Goal: Information Seeking & Learning: Learn about a topic

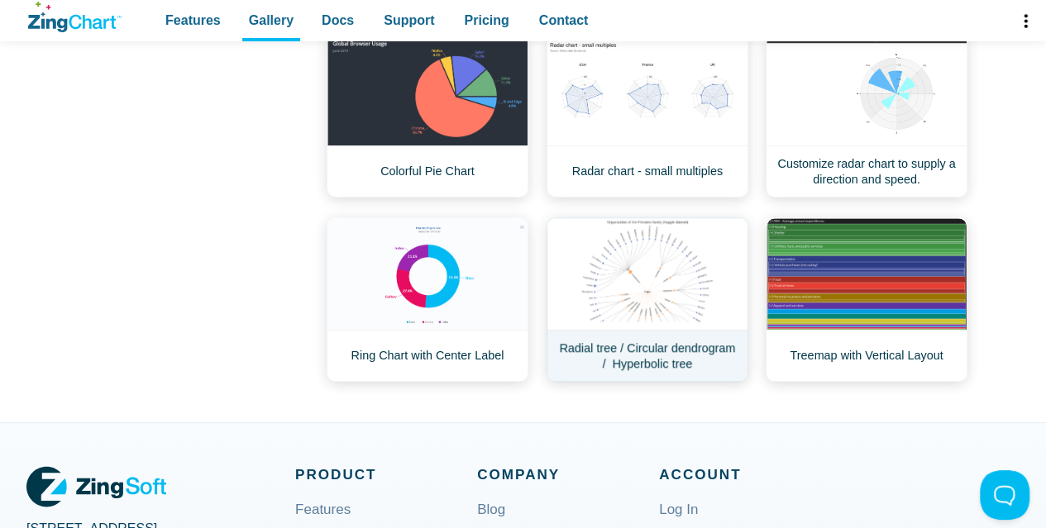
scroll to position [579, 0]
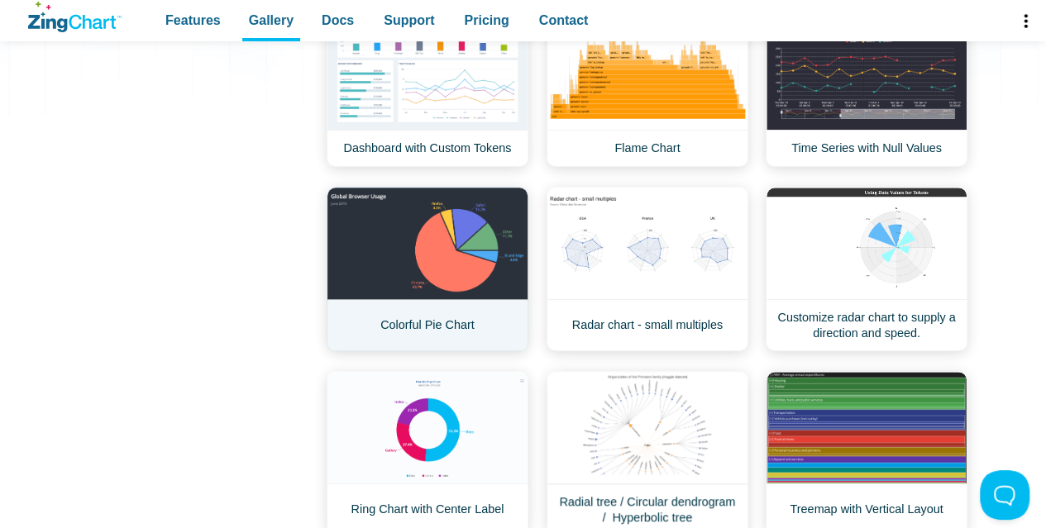
click at [402, 246] on link "Colorful Pie Chart" at bounding box center [428, 269] width 202 height 165
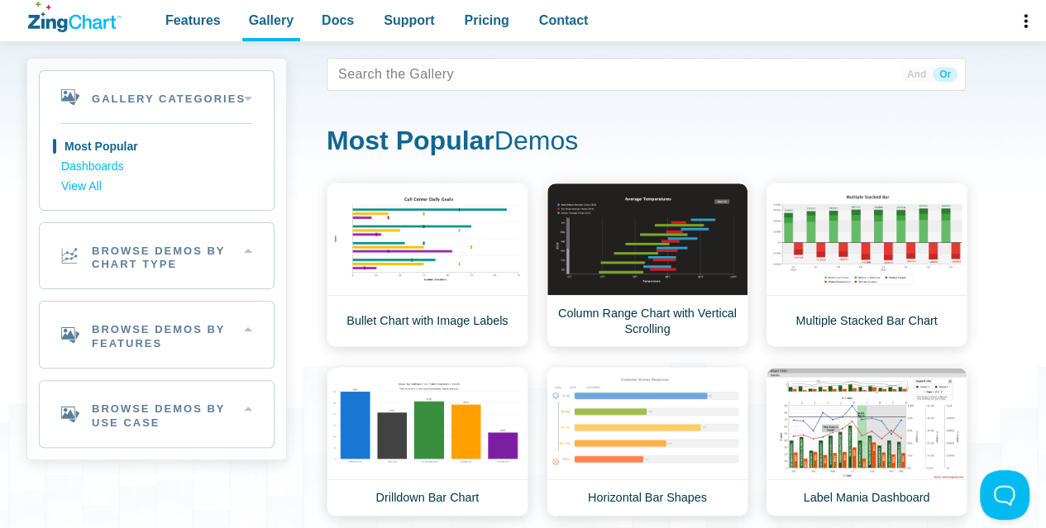
scroll to position [0, 0]
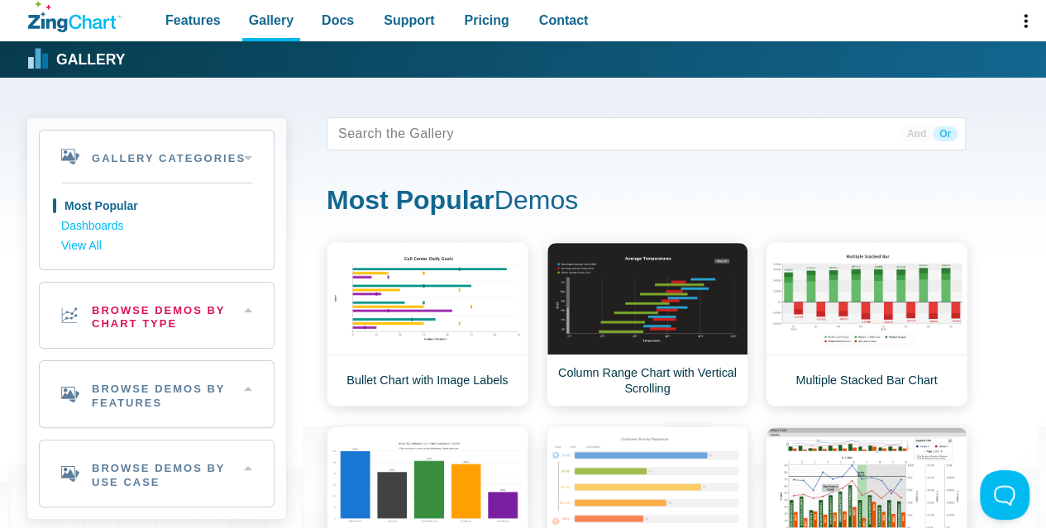
click at [210, 309] on h2 "Browse Demos By Chart Type" at bounding box center [157, 316] width 234 height 66
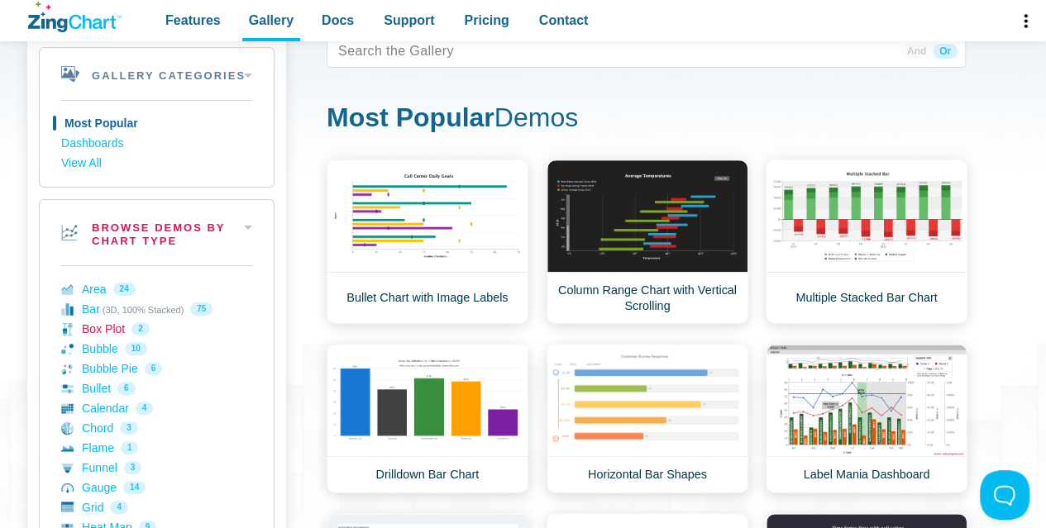
scroll to position [165, 0]
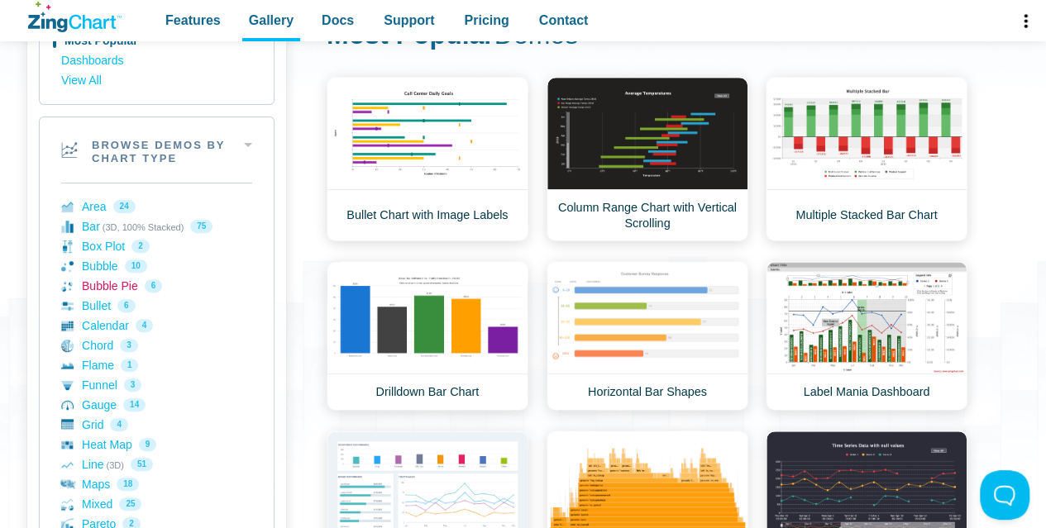
click at [122, 286] on link "Bubble Pie 6" at bounding box center [156, 286] width 191 height 20
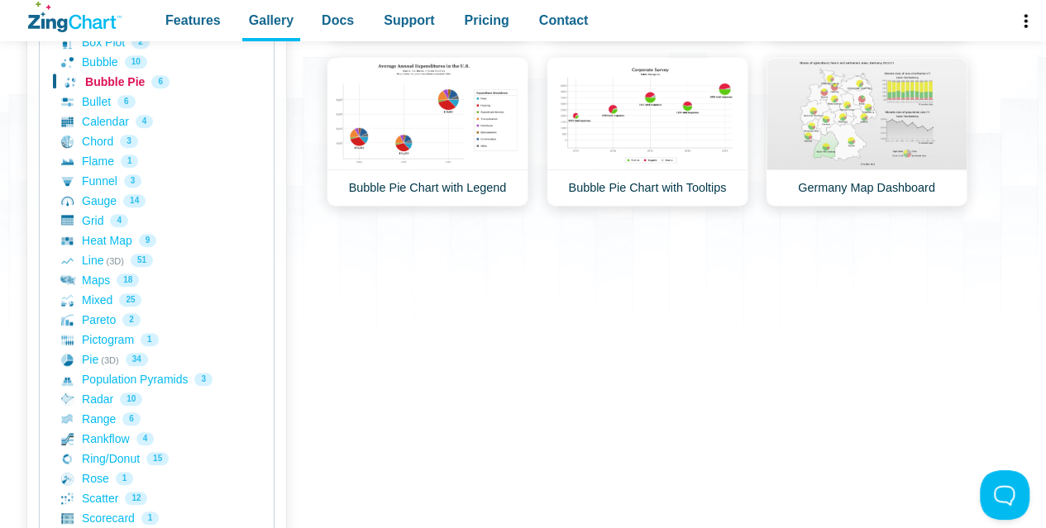
scroll to position [413, 0]
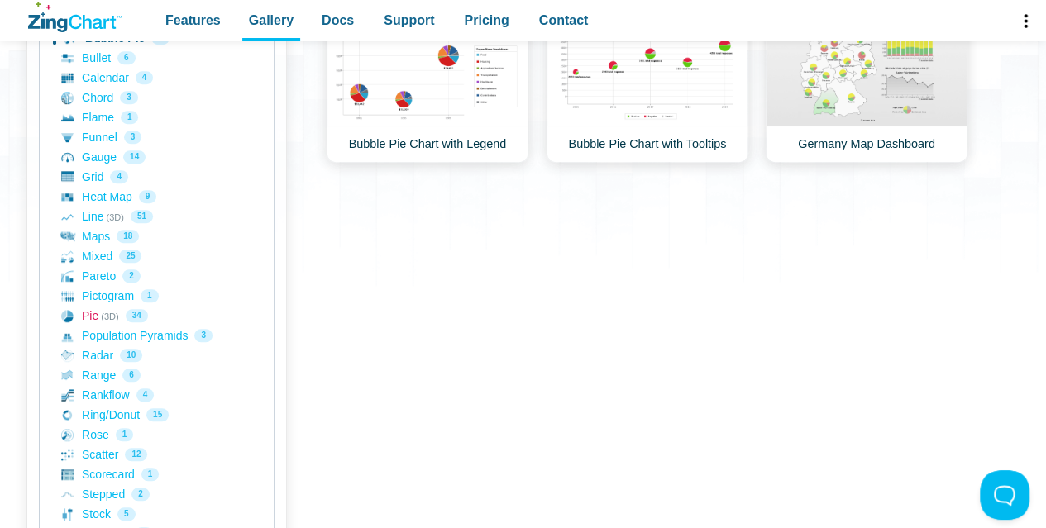
click at [101, 313] on link "Pie (3D) 34" at bounding box center [156, 316] width 191 height 20
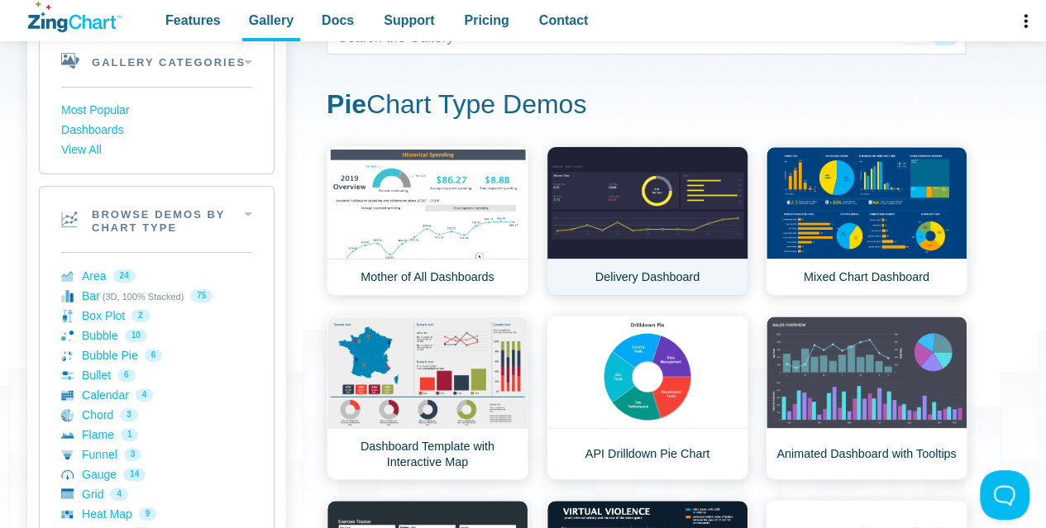
scroll to position [165, 0]
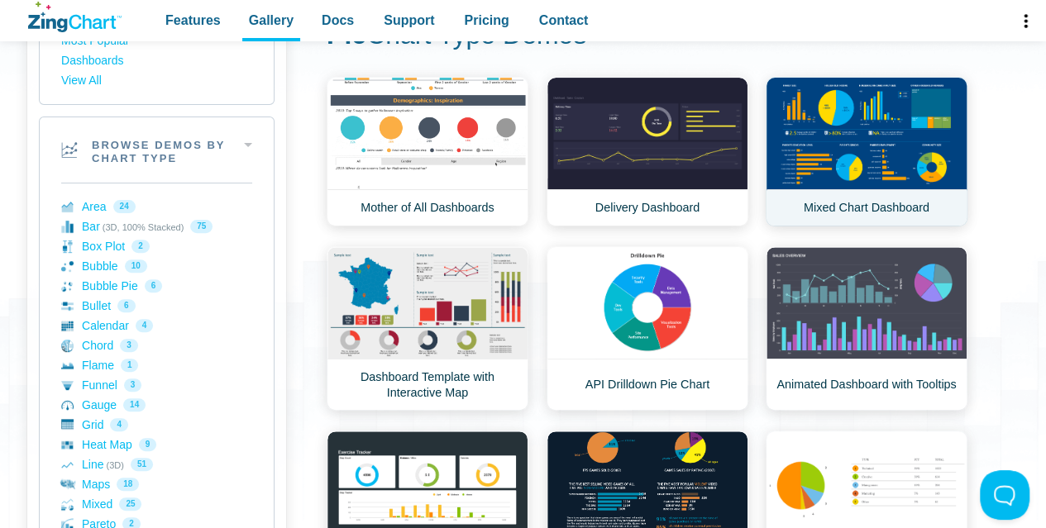
click at [863, 140] on link "Mixed Chart Dashboard" at bounding box center [867, 152] width 202 height 150
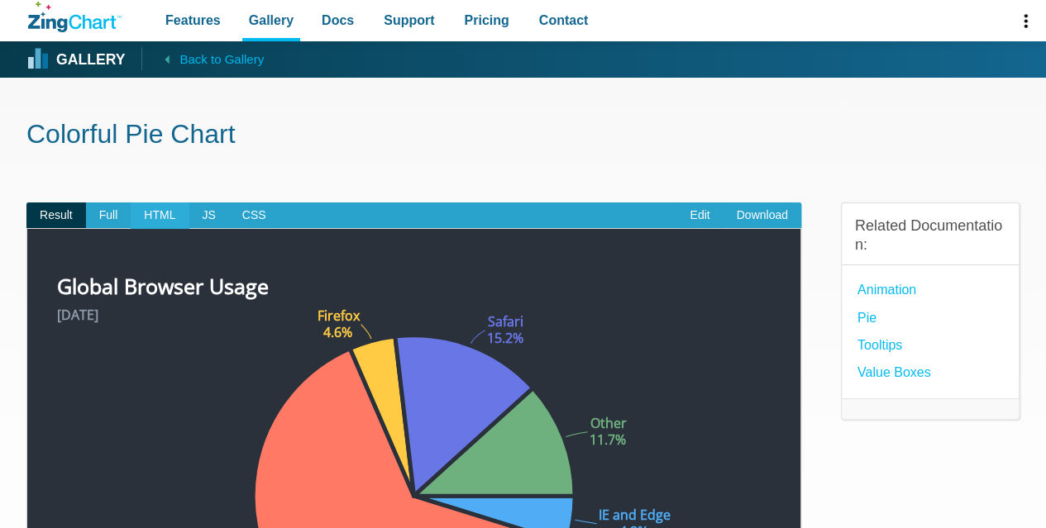
click at [160, 211] on span "HTML" at bounding box center [160, 216] width 58 height 26
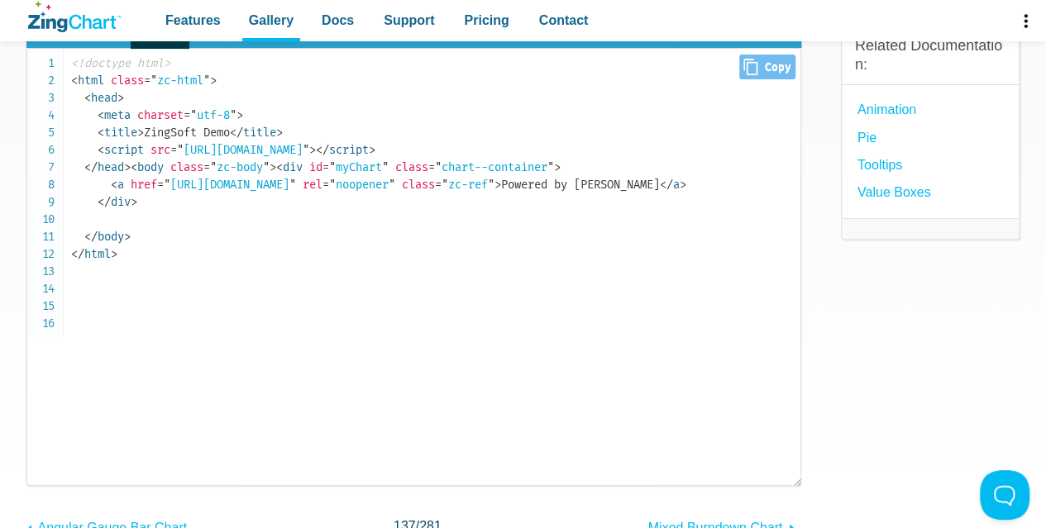
scroll to position [165, 0]
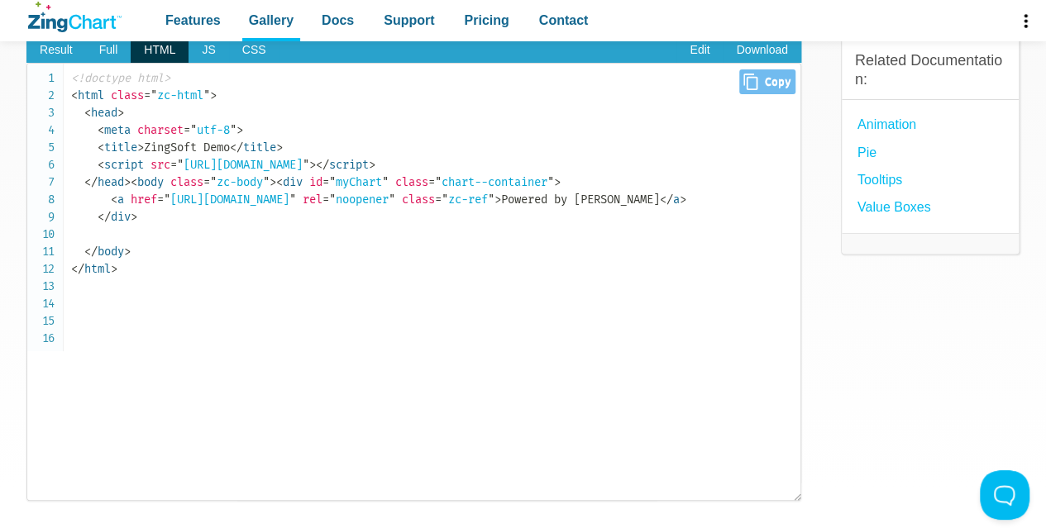
click at [196, 138] on code "<!doctype html> < html class = " zc-html " > < head > < meta charset = " utf-8 …" at bounding box center [435, 173] width 729 height 208
click at [223, 149] on code "<!doctype html> < html class = " zc-html " > < head > < meta charset = " utf-8 …" at bounding box center [435, 173] width 729 height 208
drag, startPoint x: 213, startPoint y: 146, endPoint x: 227, endPoint y: 146, distance: 14.1
click at [227, 146] on code "<!doctype html> < html class = " zc-html " > < head > < meta charset = " utf-8 …" at bounding box center [435, 173] width 729 height 208
click at [223, 151] on code "<!doctype html> < html class = " zc-html " > < head > < meta charset = " utf-8 …" at bounding box center [435, 173] width 729 height 208
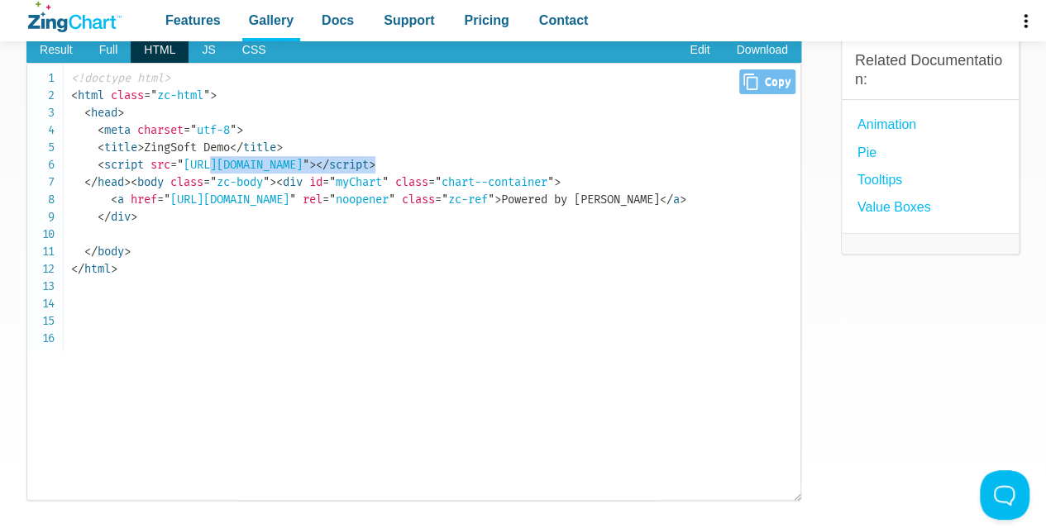
drag, startPoint x: 276, startPoint y: 165, endPoint x: 562, endPoint y: 161, distance: 286.2
click at [562, 161] on code "<!doctype html> < html class = " zc-html " > < head > < meta charset = " utf-8 …" at bounding box center [435, 173] width 729 height 208
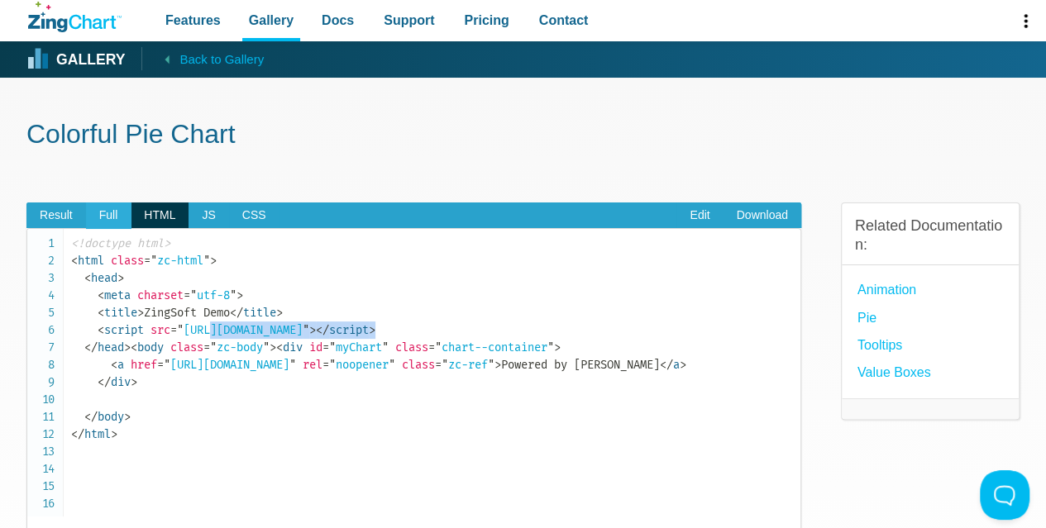
click at [105, 214] on span "Full" at bounding box center [108, 216] width 45 height 26
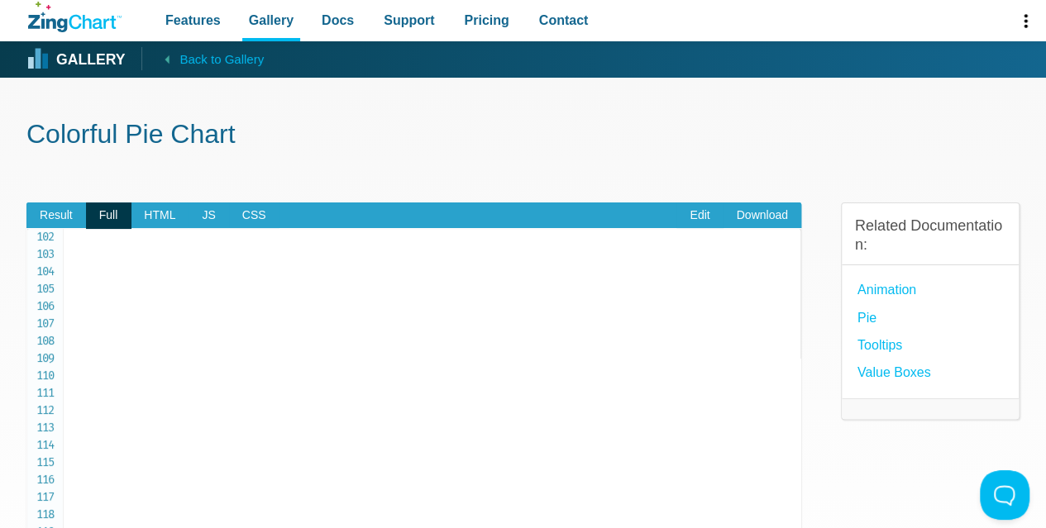
scroll to position [1775, 0]
click at [65, 215] on span "Result" at bounding box center [56, 216] width 60 height 26
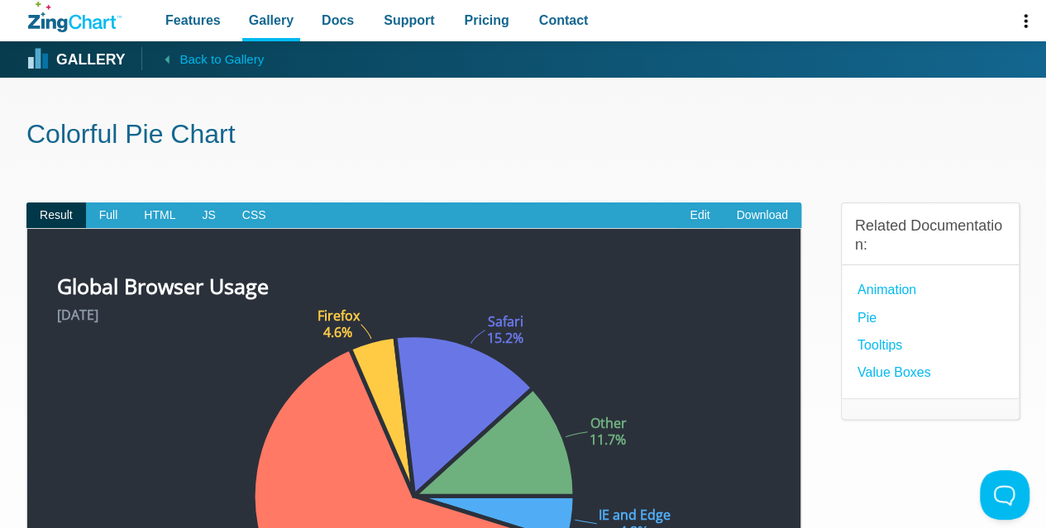
scroll to position [248, 0]
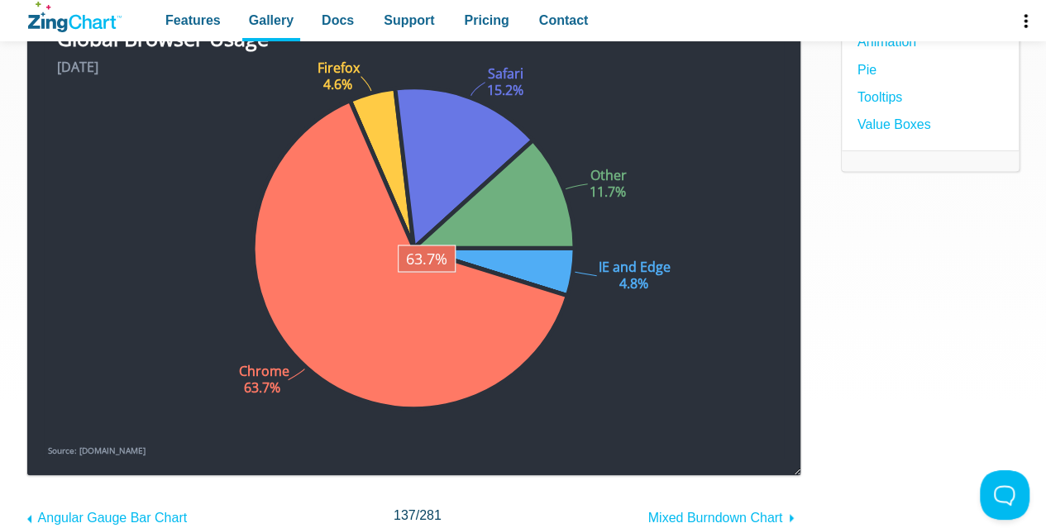
drag, startPoint x: 452, startPoint y: 271, endPoint x: 400, endPoint y: 299, distance: 58.1
click at [44, 459] on area "App Content" at bounding box center [44, 459] width 0 height 0
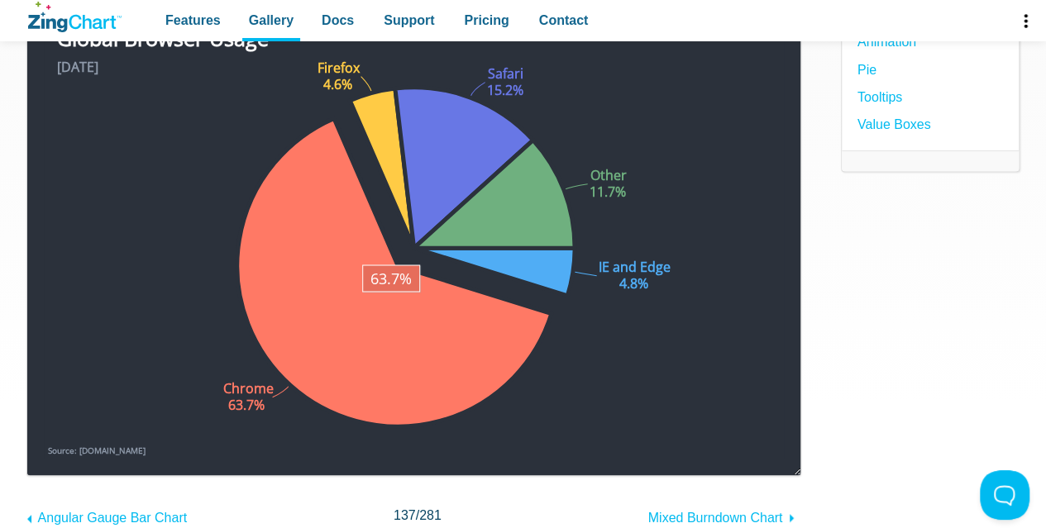
drag, startPoint x: 391, startPoint y: 308, endPoint x: 466, endPoint y: 265, distance: 86.7
click at [466, 265] on div "Global Browser Usage June 2020 Source: gs.statcounter.com IE and Edge 4.8% Chro…" at bounding box center [414, 240] width 740 height 438
drag, startPoint x: 422, startPoint y: 284, endPoint x: 481, endPoint y: 262, distance: 63.3
click at [44, 459] on map "App Content" at bounding box center [44, 459] width 0 height 0
click at [44, 459] on area "App Content" at bounding box center [44, 459] width 0 height 0
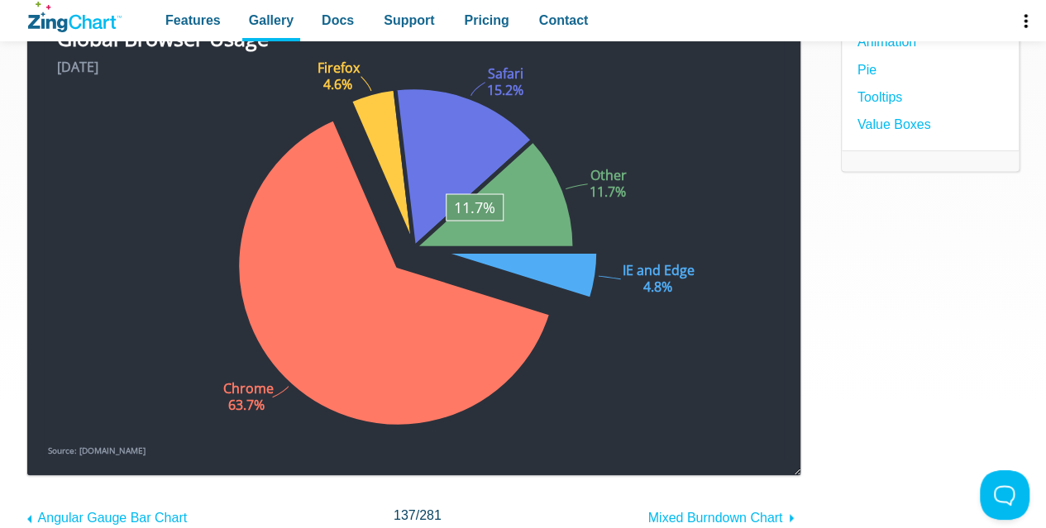
click at [44, 459] on area "App Content" at bounding box center [44, 459] width 0 height 0
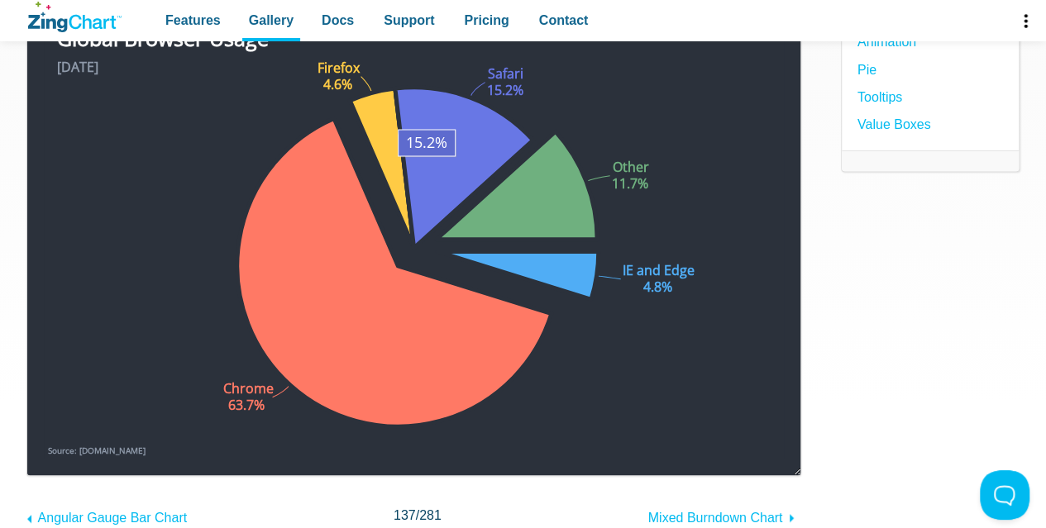
click at [44, 459] on area "App Content" at bounding box center [44, 459] width 0 height 0
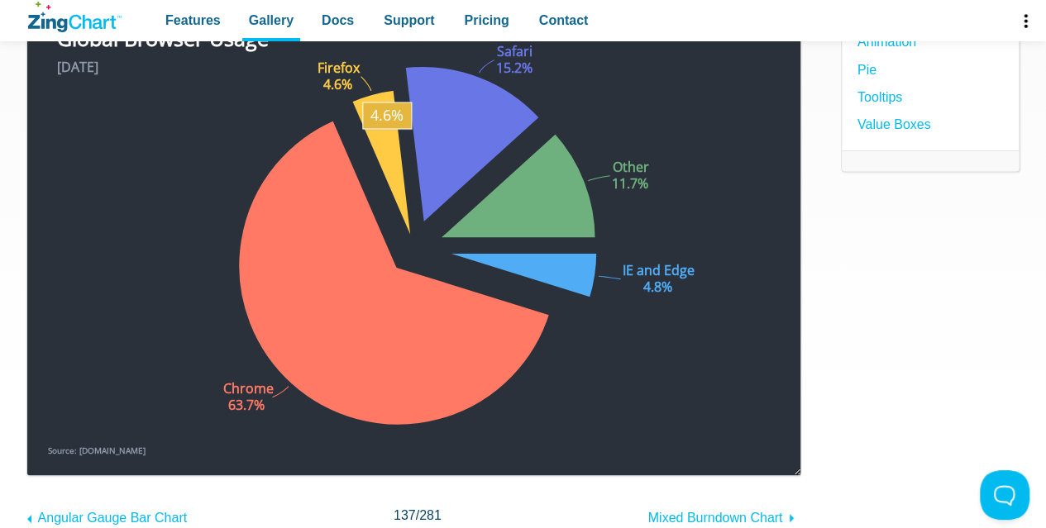
click at [44, 459] on area "App Content" at bounding box center [44, 459] width 0 height 0
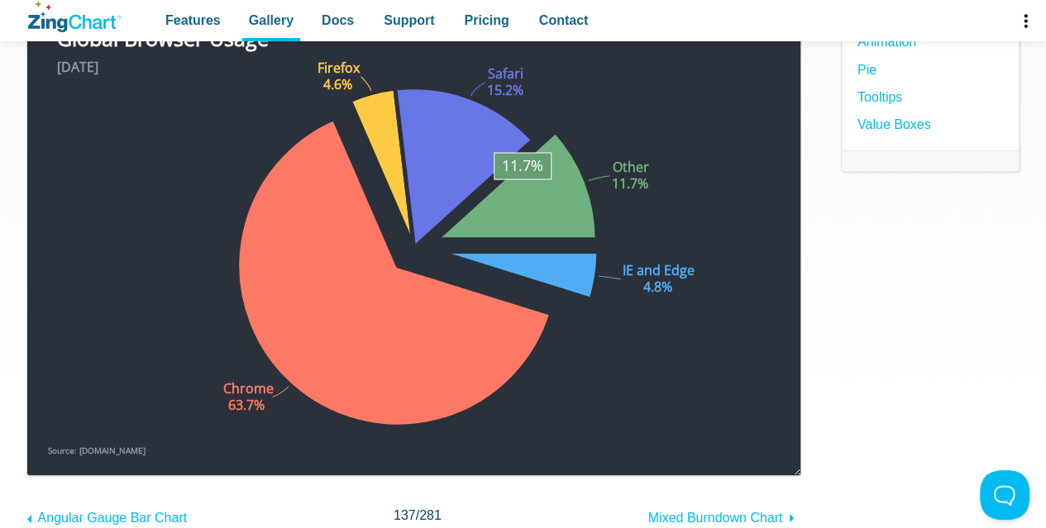
drag, startPoint x: 523, startPoint y: 196, endPoint x: 539, endPoint y: 249, distance: 55.5
click at [44, 459] on area "App Content" at bounding box center [44, 459] width 0 height 0
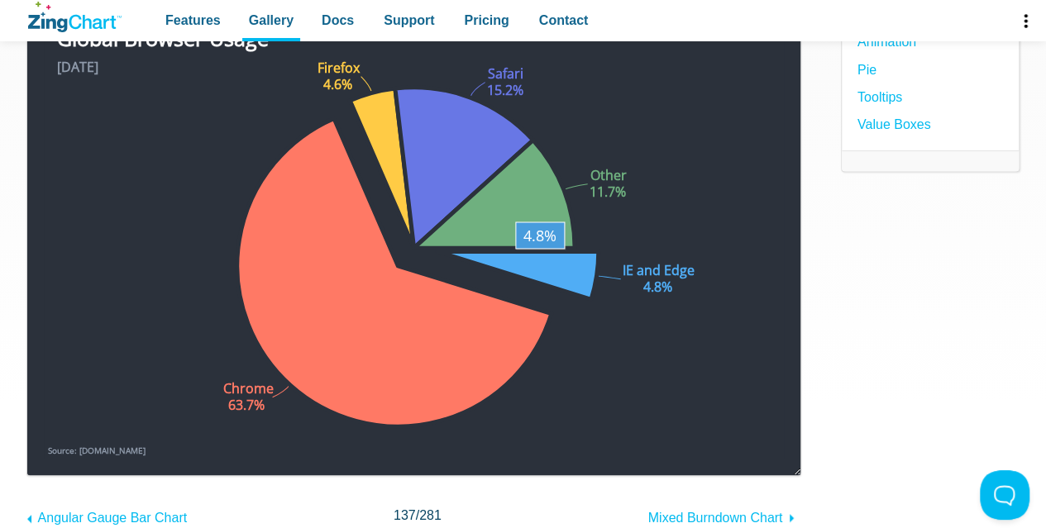
click at [44, 459] on area "App Content" at bounding box center [44, 459] width 0 height 0
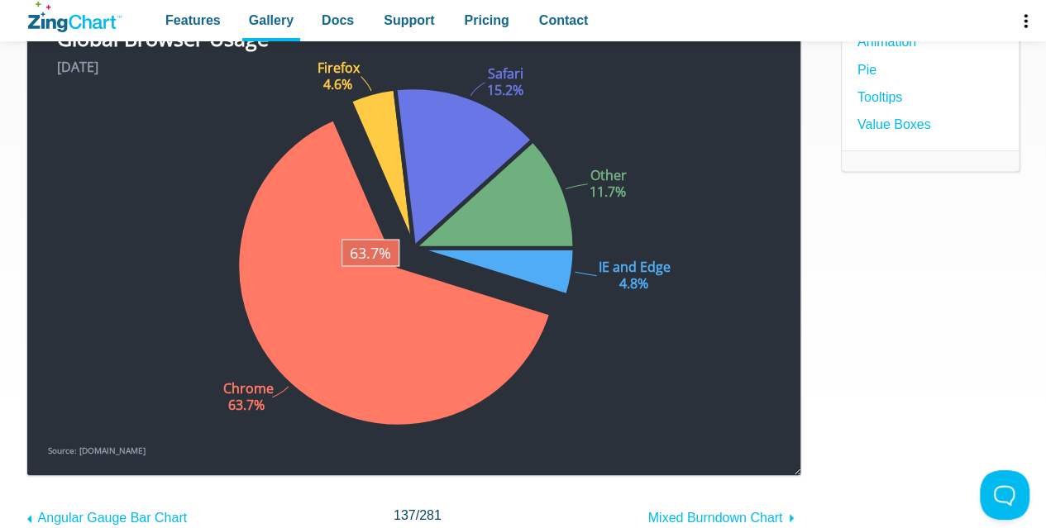
click at [44, 459] on area "App Content" at bounding box center [44, 459] width 0 height 0
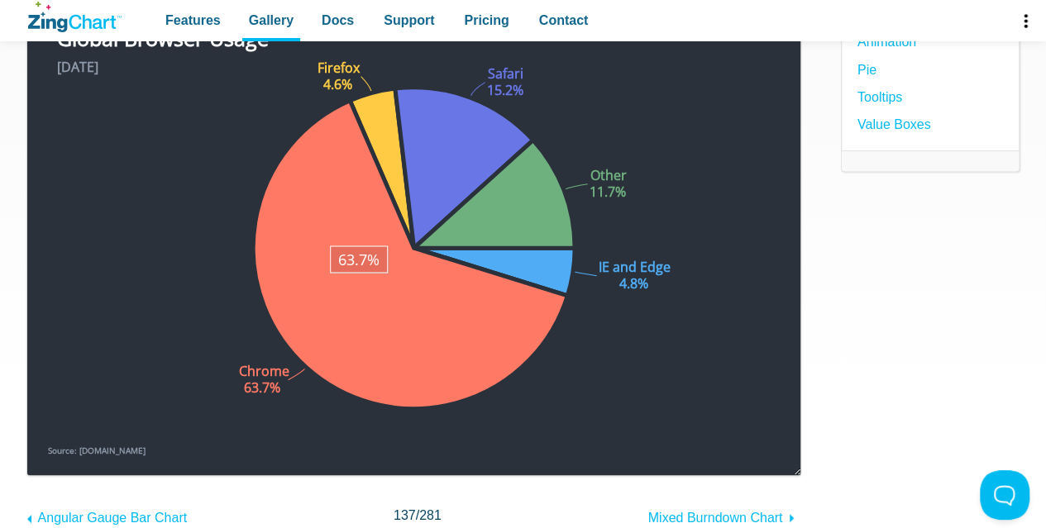
click at [44, 459] on area "App Content" at bounding box center [44, 459] width 0 height 0
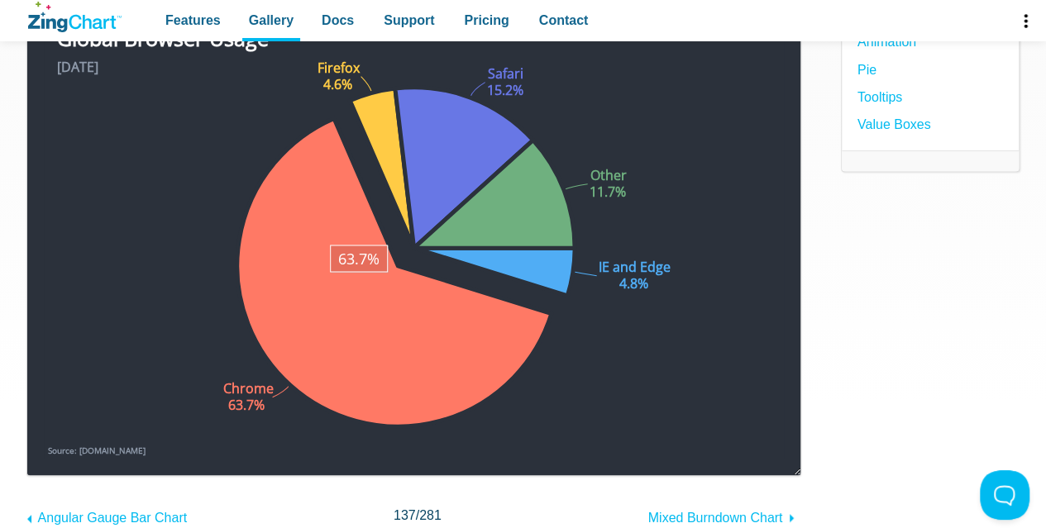
click at [44, 459] on area "App Content" at bounding box center [44, 459] width 0 height 0
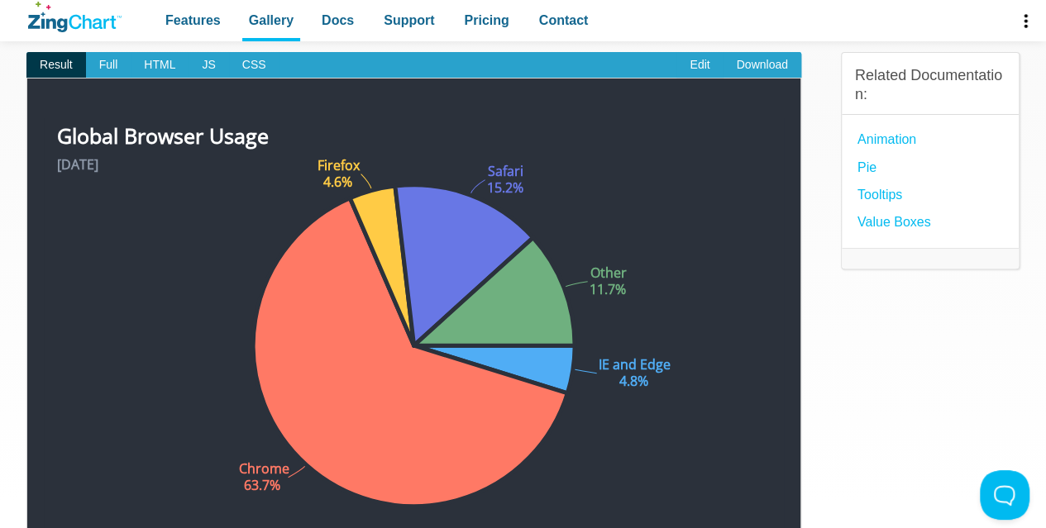
scroll to position [83, 0]
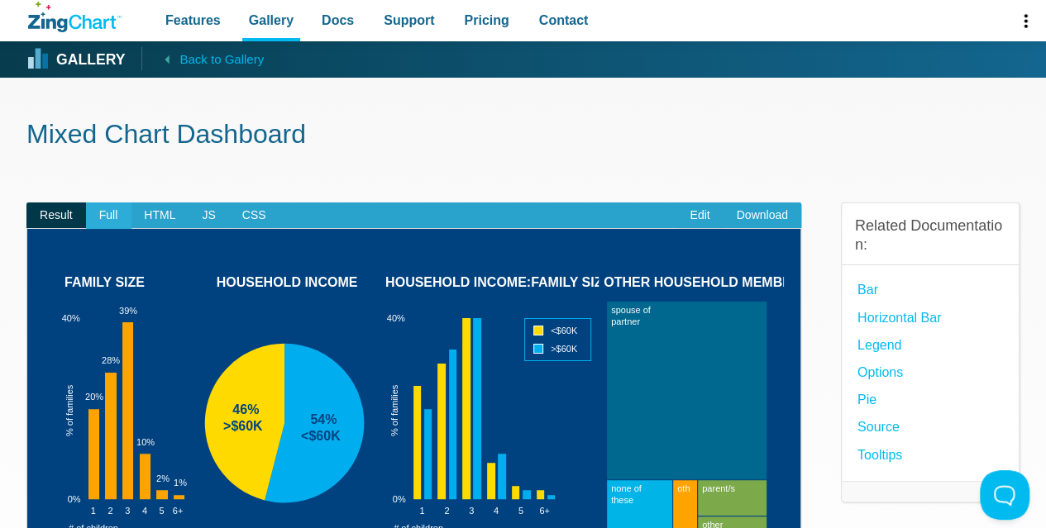
click at [118, 213] on span "Full" at bounding box center [108, 216] width 45 height 26
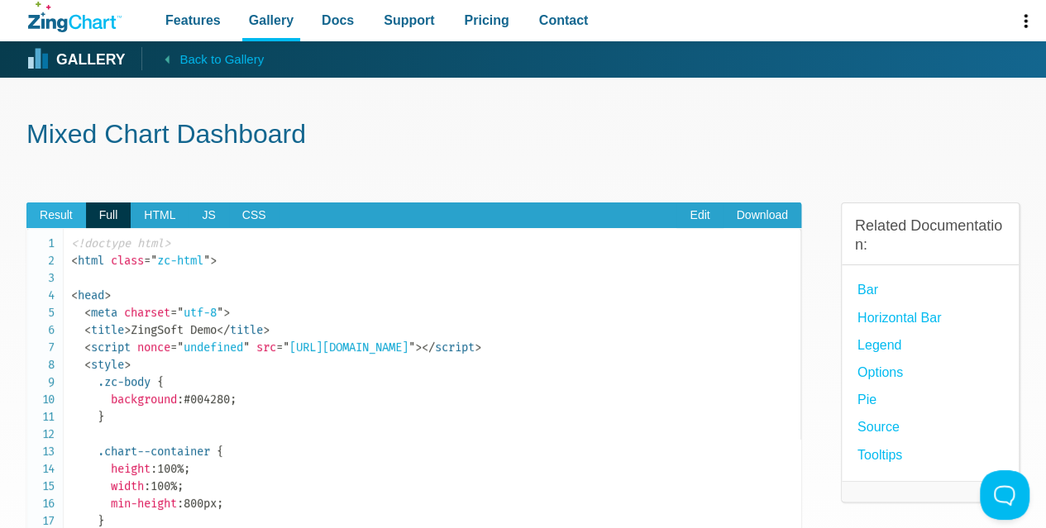
click at [41, 217] on span "Result" at bounding box center [56, 216] width 60 height 26
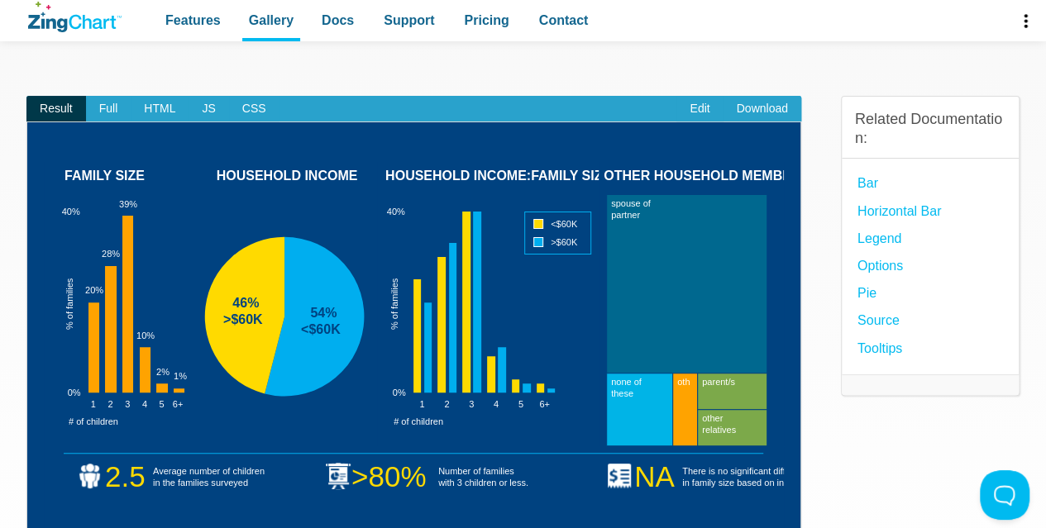
scroll to position [165, 0]
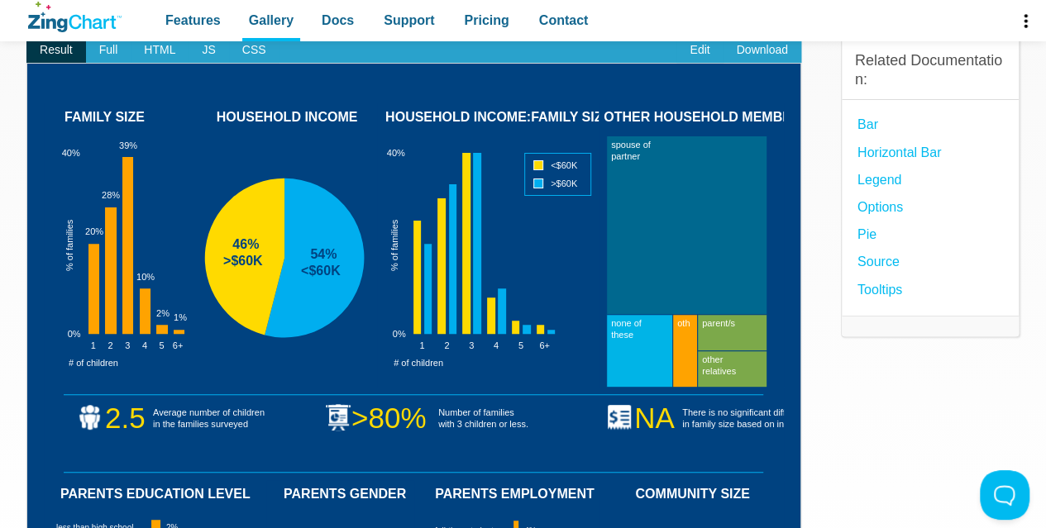
drag, startPoint x: 657, startPoint y: 260, endPoint x: 519, endPoint y: 278, distance: 139.2
click at [519, 278] on div "FAMILY SIZE # of children HOUSEHOLD INCOME HOUSEHOLD INCOME:FAMILY SIZE # of ch…" at bounding box center [414, 434] width 740 height 662
drag, startPoint x: 452, startPoint y: 295, endPoint x: 602, endPoint y: 322, distance: 152.8
click at [602, 322] on div "FAMILY SIZE # of children HOUSEHOLD INCOME HOUSEHOLD INCOME:FAMILY SIZE # of ch…" at bounding box center [414, 434] width 740 height 662
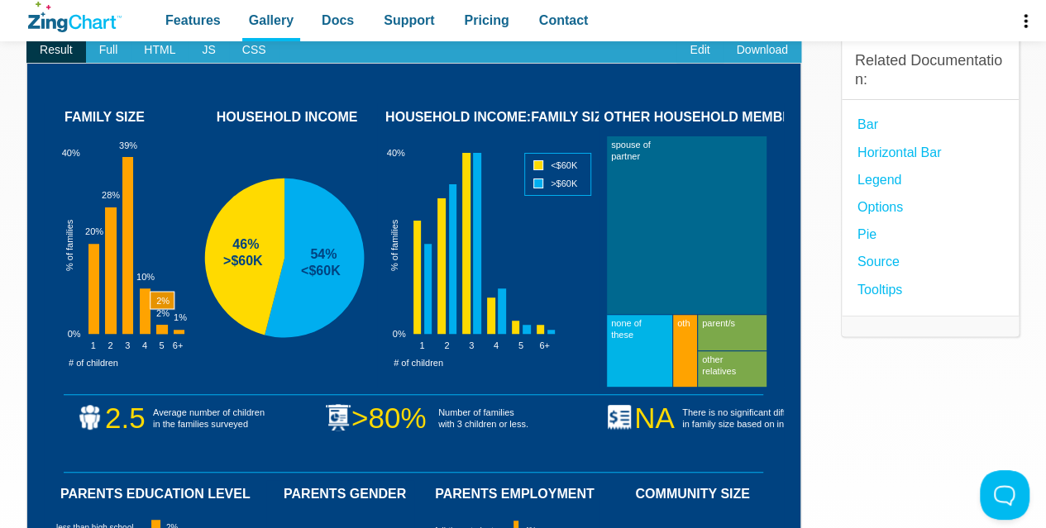
click at [172, 334] on div "FAMILY SIZE # of children HOUSEHOLD INCOME HOUSEHOLD INCOME:FAMILY SIZE # of ch…" at bounding box center [414, 434] width 740 height 662
click at [542, 282] on img "App Content" at bounding box center [414, 434] width 740 height 662
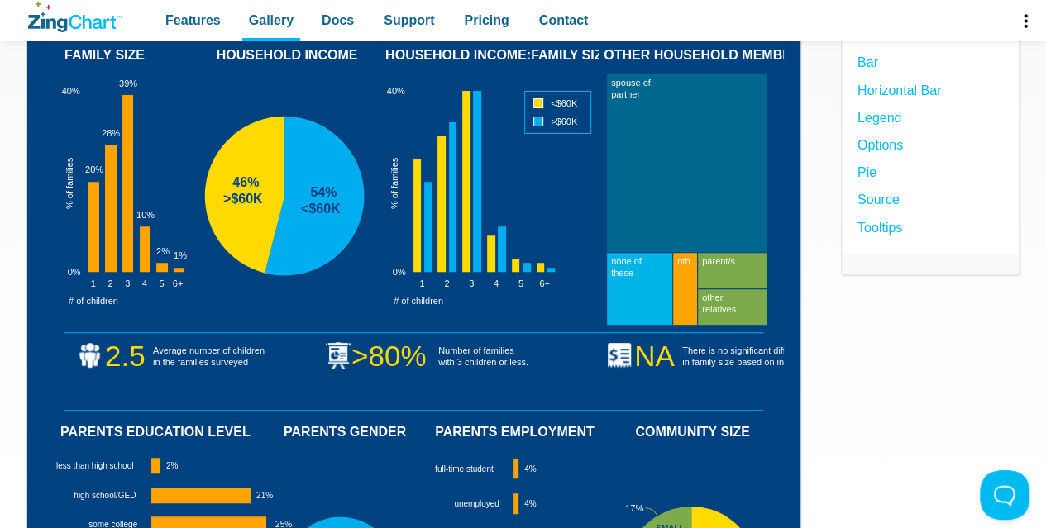
scroll to position [248, 0]
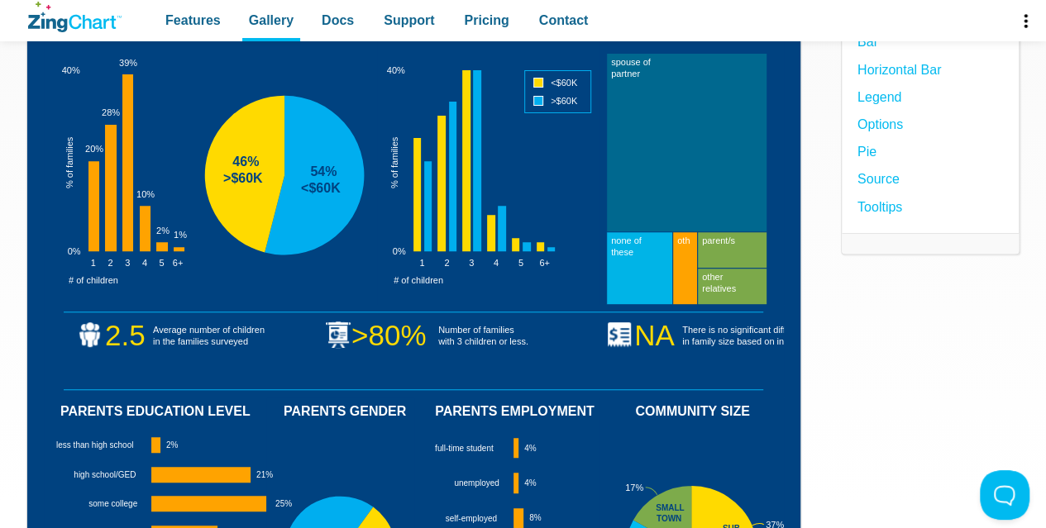
click at [323, 332] on img "App Content" at bounding box center [414, 352] width 740 height 662
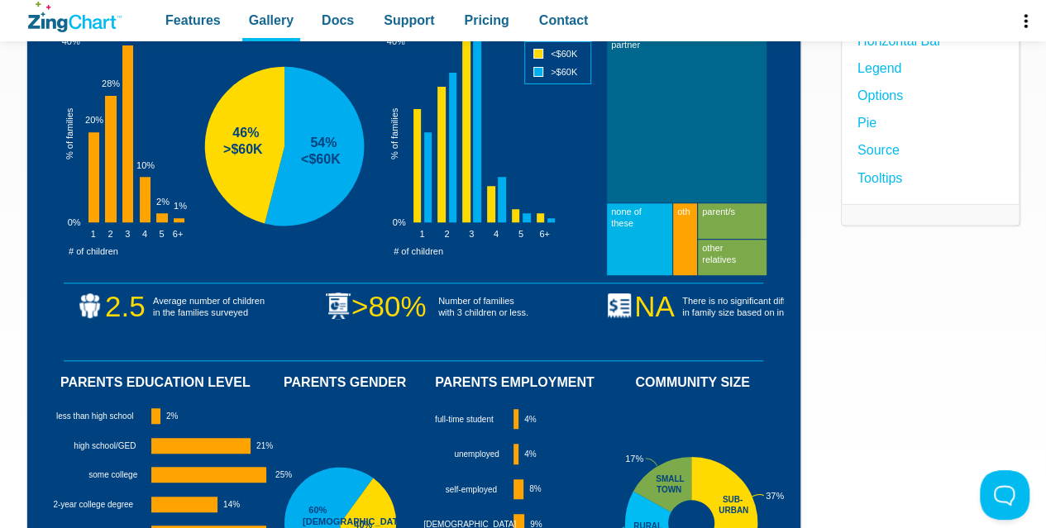
scroll to position [413, 0]
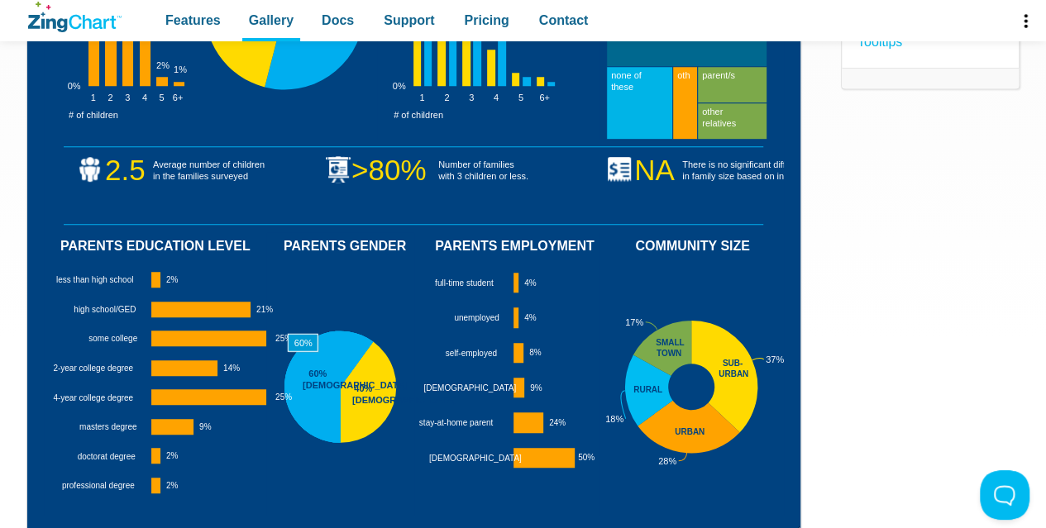
click at [44, 517] on area "App Content" at bounding box center [44, 517] width 0 height 0
click at [676, 388] on img "App Content" at bounding box center [414, 186] width 740 height 662
click at [44, 517] on area "App Content" at bounding box center [44, 517] width 0 height 0
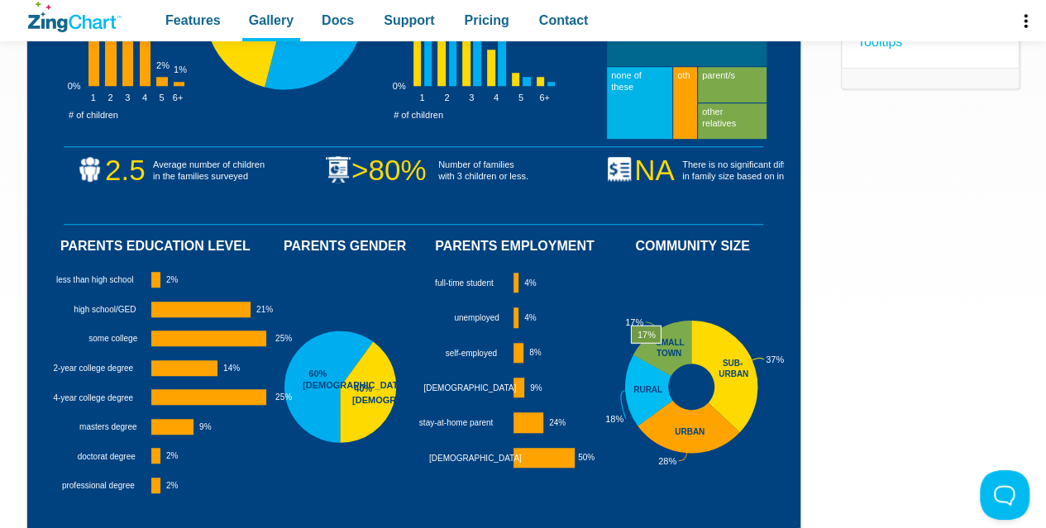
click at [44, 517] on area "App Content" at bounding box center [44, 517] width 0 height 0
drag, startPoint x: 703, startPoint y: 336, endPoint x: 719, endPoint y: 336, distance: 16.5
click at [44, 517] on area "App Content" at bounding box center [44, 517] width 0 height 0
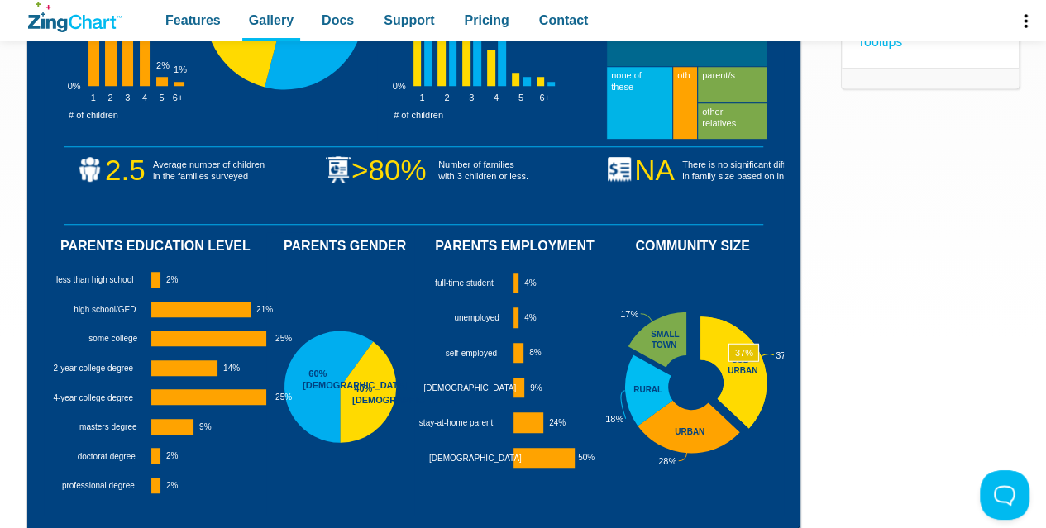
click at [44, 517] on area "App Content" at bounding box center [44, 517] width 0 height 0
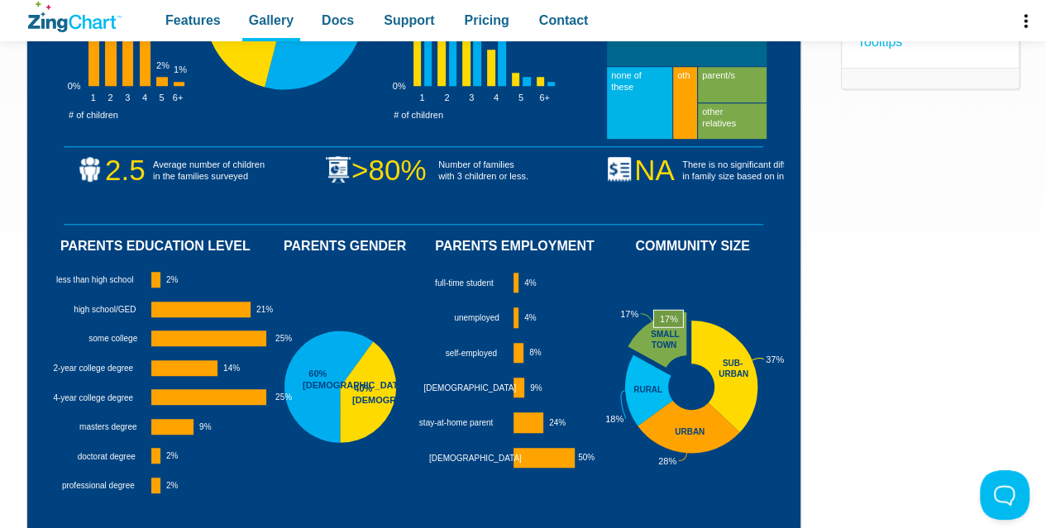
click at [44, 517] on area "App Content" at bounding box center [44, 517] width 0 height 0
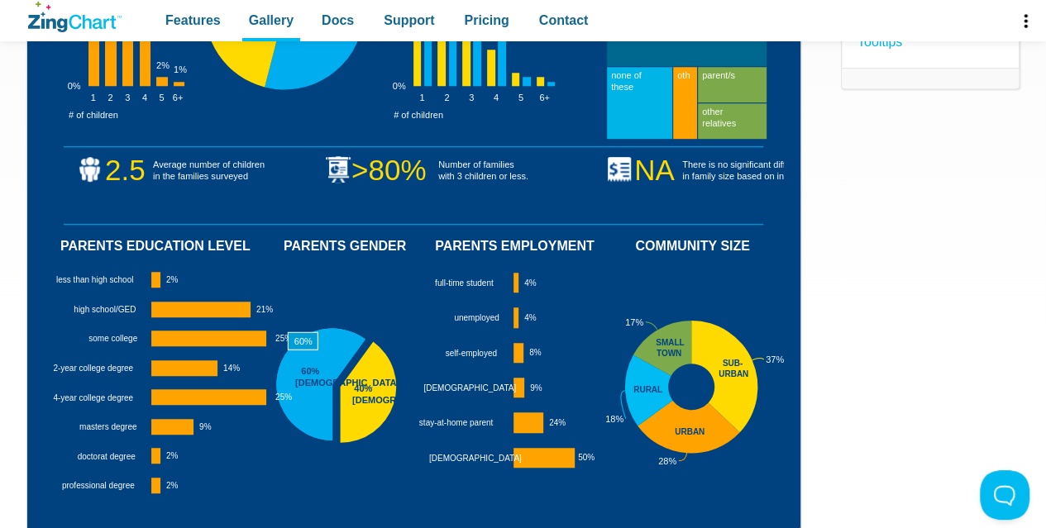
click at [44, 517] on area "App Content" at bounding box center [44, 517] width 0 height 0
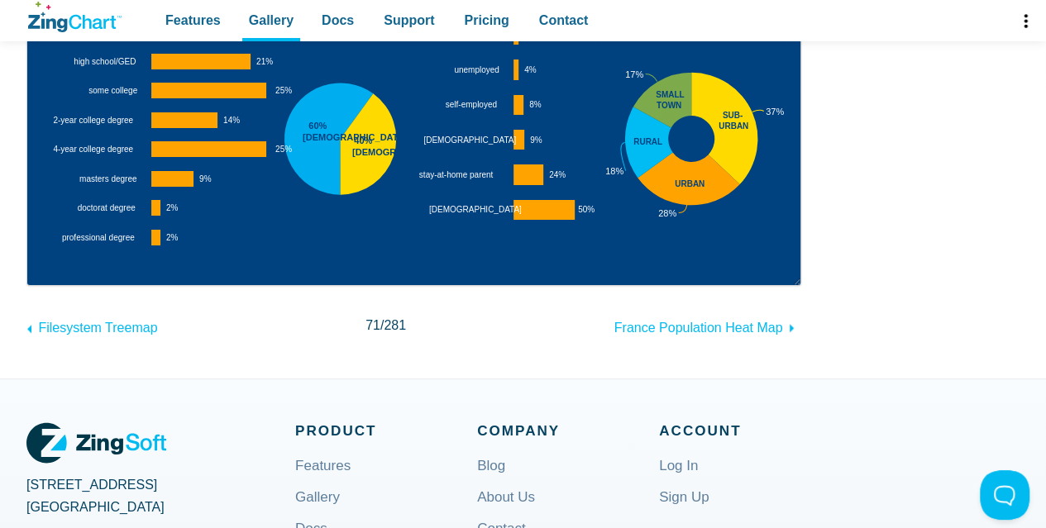
scroll to position [579, 0]
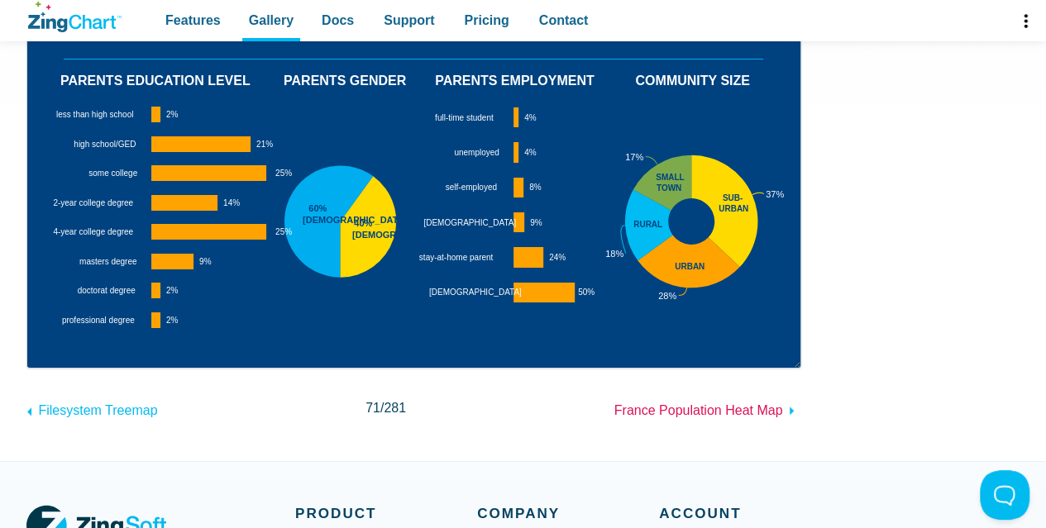
click at [654, 408] on span "France Population Heat Map" at bounding box center [698, 411] width 169 height 14
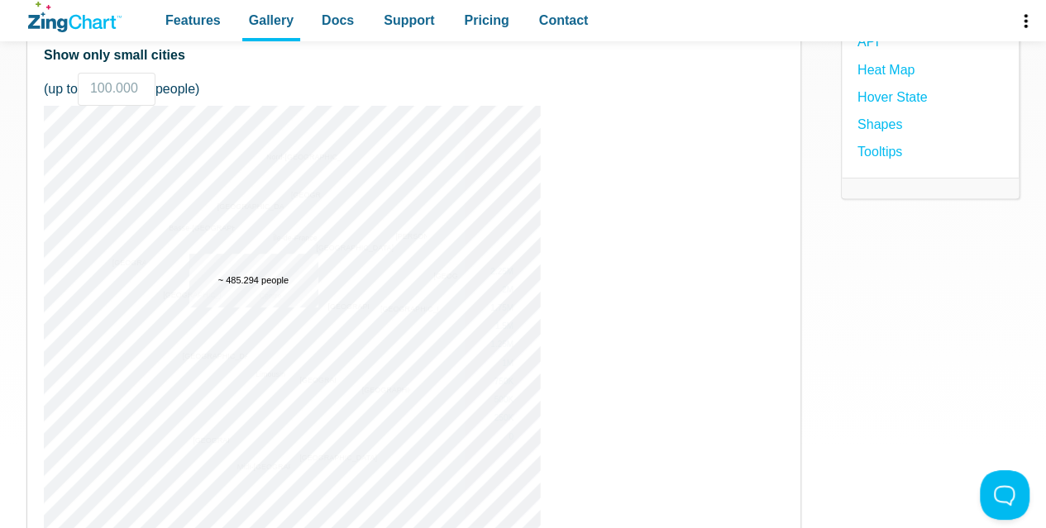
click at [253, 307] on img "App Content" at bounding box center [292, 354] width 496 height 496
click at [523, 325] on img "App Content" at bounding box center [292, 354] width 496 height 496
click at [524, 337] on img "App Content" at bounding box center [292, 354] width 496 height 496
click at [525, 318] on img "App Content" at bounding box center [292, 354] width 496 height 496
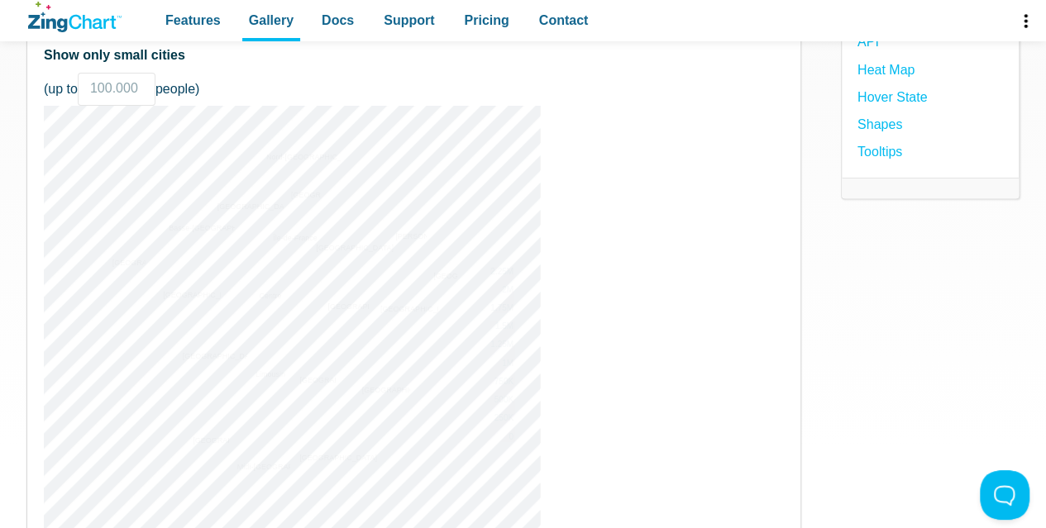
click at [523, 272] on img "App Content" at bounding box center [292, 354] width 496 height 496
click at [264, 292] on img "App Content" at bounding box center [292, 354] width 496 height 496
click at [285, 371] on img "App Content" at bounding box center [292, 354] width 496 height 496
drag, startPoint x: 322, startPoint y: 434, endPoint x: 121, endPoint y: 236, distance: 282.4
click at [399, 416] on img "App Content" at bounding box center [292, 354] width 496 height 496
